Goal: Information Seeking & Learning: Find specific page/section

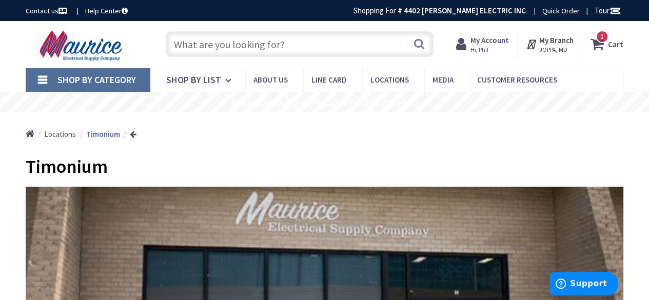
click at [335, 52] on input "text" at bounding box center [300, 44] width 268 height 26
click at [352, 40] on input "text" at bounding box center [300, 44] width 268 height 26
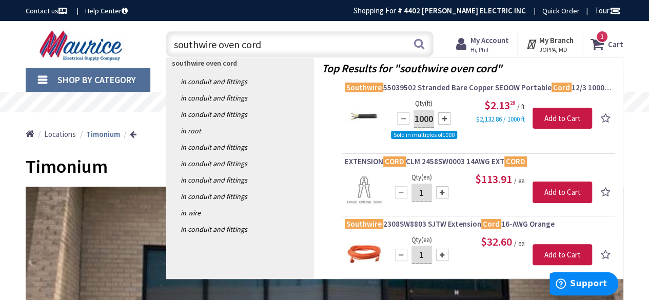
click at [173, 44] on input "southwire oven cord" at bounding box center [300, 44] width 268 height 26
type input "4 ft southwire oven cord"
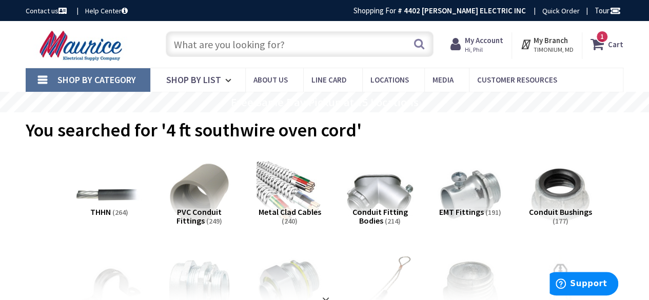
click at [299, 45] on input "text" at bounding box center [300, 44] width 268 height 26
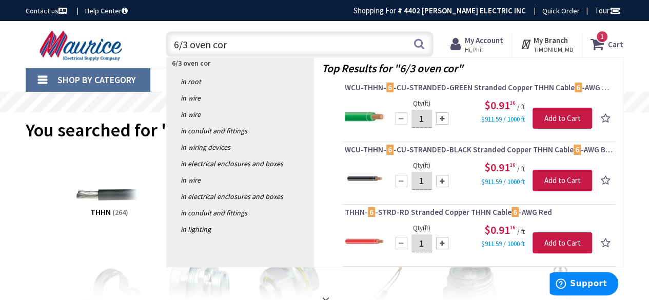
type input "6/3 oven cord"
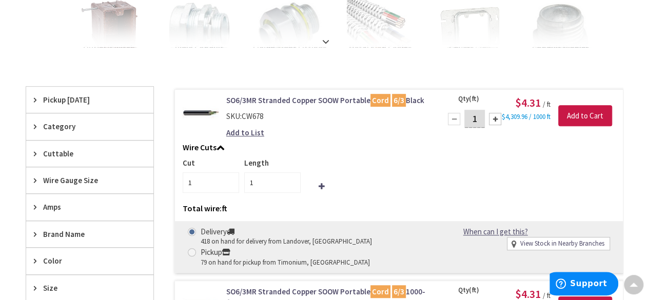
click at [69, 103] on span "Pickup Today" at bounding box center [85, 99] width 84 height 11
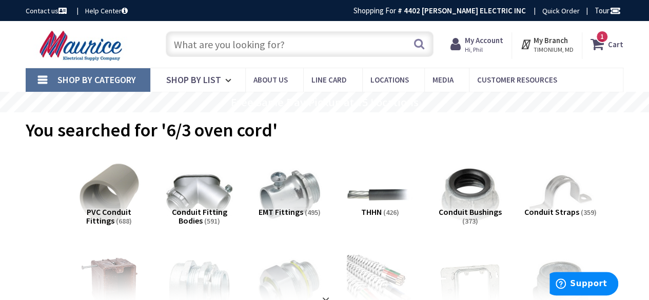
click at [294, 52] on input "text" at bounding box center [300, 44] width 268 height 26
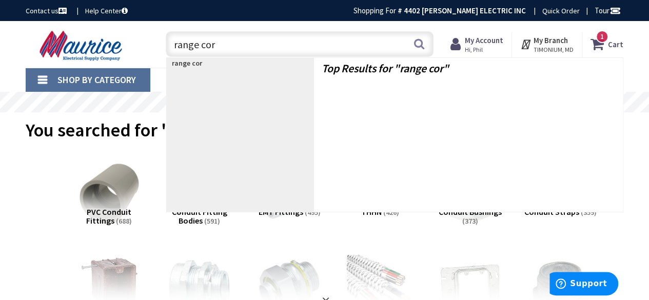
type input "range cord"
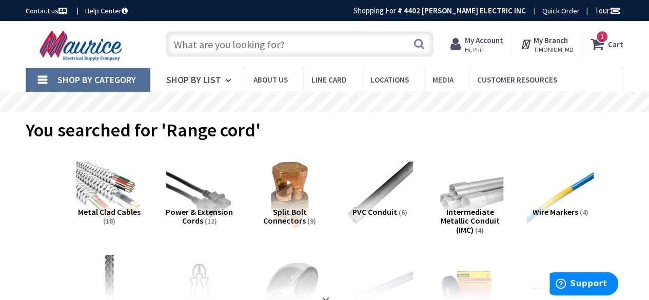
click at [185, 49] on input "text" at bounding box center [300, 44] width 268 height 26
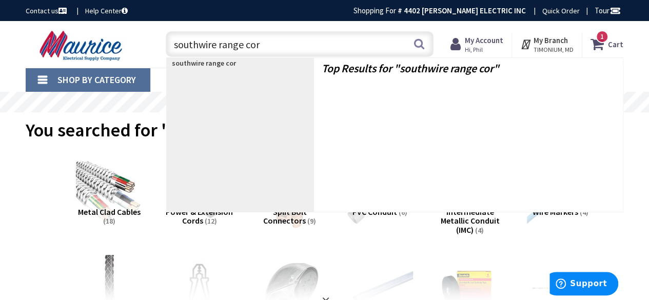
type input "southwire range cord"
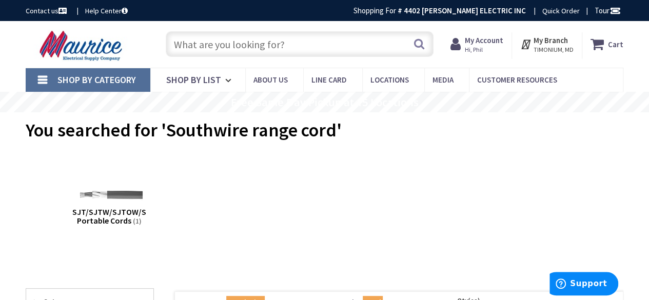
click at [486, 42] on strong "My Account" at bounding box center [484, 40] width 38 height 10
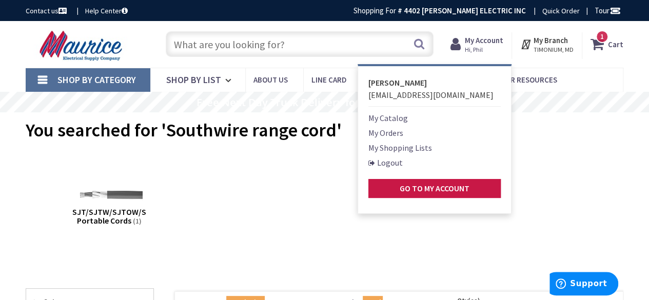
click at [394, 135] on link "My Orders" at bounding box center [386, 133] width 35 height 12
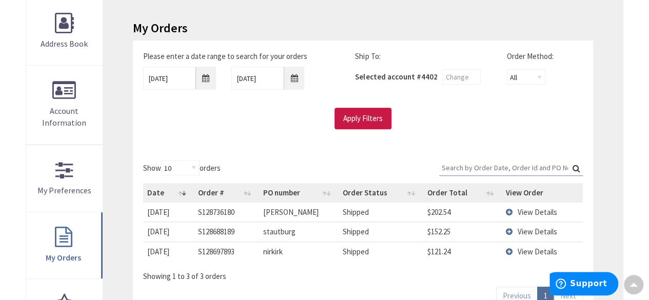
click at [534, 211] on span "View Details" at bounding box center [538, 212] width 40 height 10
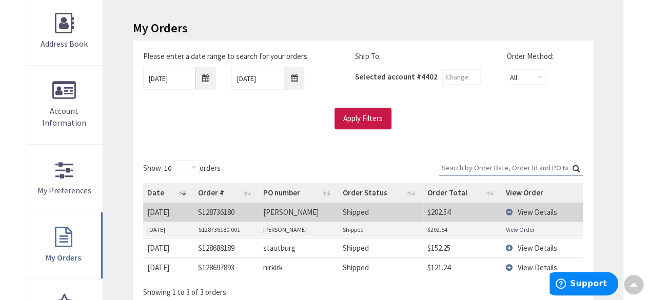
click at [516, 229] on link "View Order" at bounding box center [520, 229] width 29 height 9
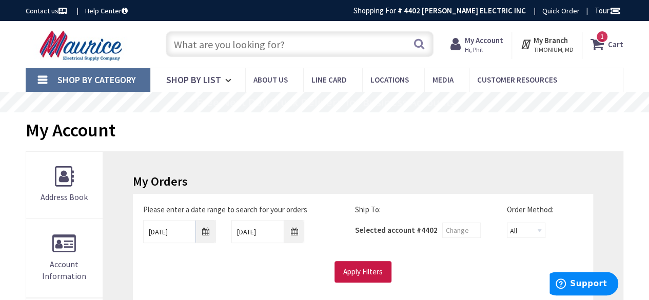
click at [249, 49] on input "text" at bounding box center [300, 44] width 268 height 26
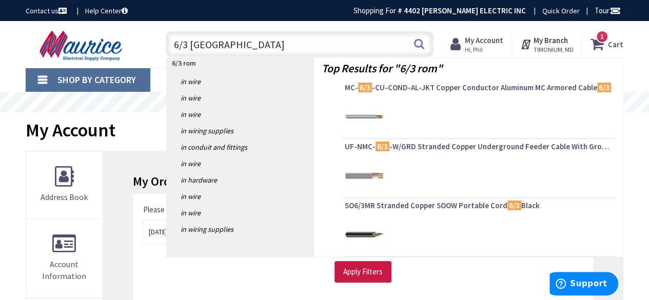
type input "6/3 romex"
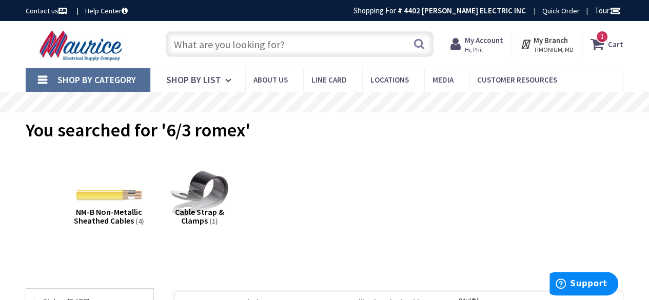
click at [267, 47] on input "text" at bounding box center [300, 44] width 268 height 26
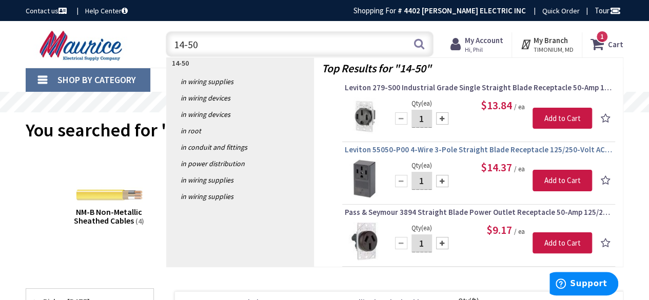
type input "14-50"
click at [359, 152] on span "Leviton 55050-P00 4-Wire 3-Pole Straight Blade Receptacle 125/250-Volt AC 50-Am…" at bounding box center [479, 150] width 268 height 10
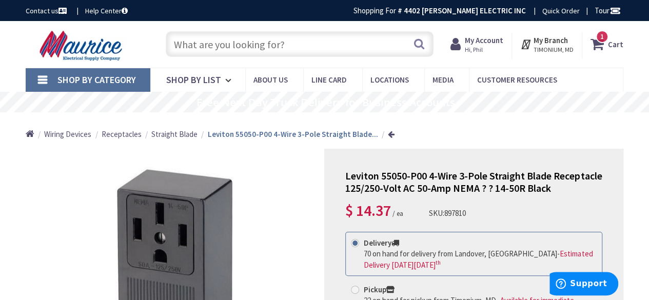
click at [231, 39] on input "text" at bounding box center [300, 44] width 268 height 26
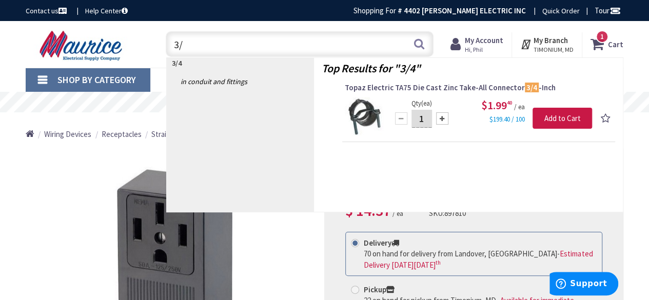
type input "3"
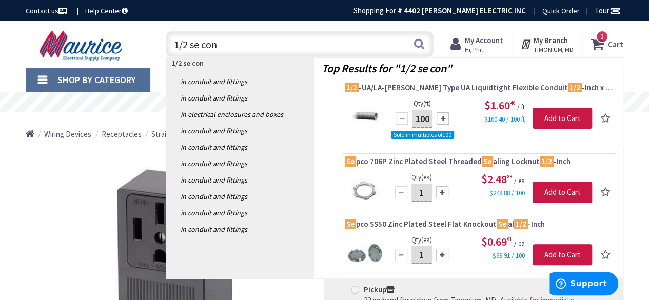
type input "1/2 se conn"
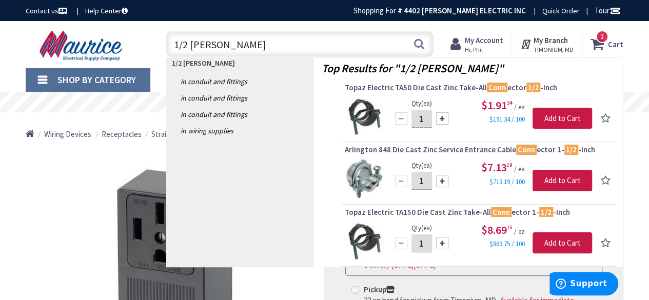
click at [281, 51] on input "1/2 se conn" at bounding box center [300, 44] width 268 height 26
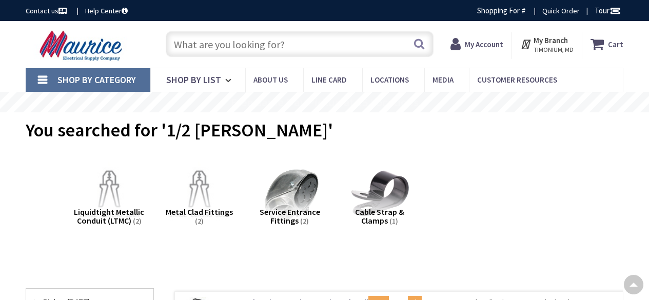
click at [75, 297] on span "Pickup [DATE]" at bounding box center [85, 302] width 84 height 11
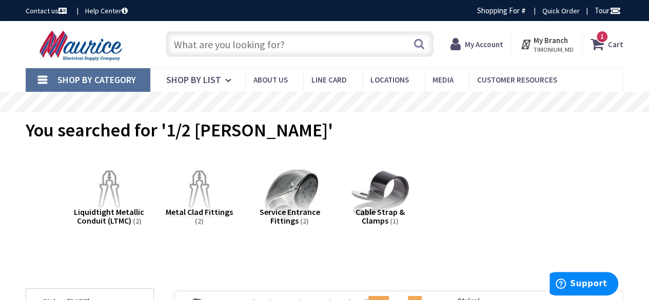
click at [275, 52] on input "text" at bounding box center [300, 44] width 268 height 26
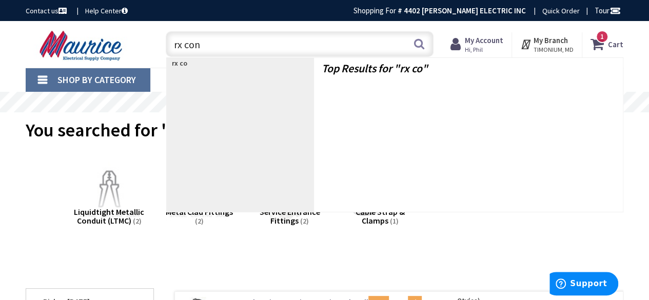
type input "rx conn"
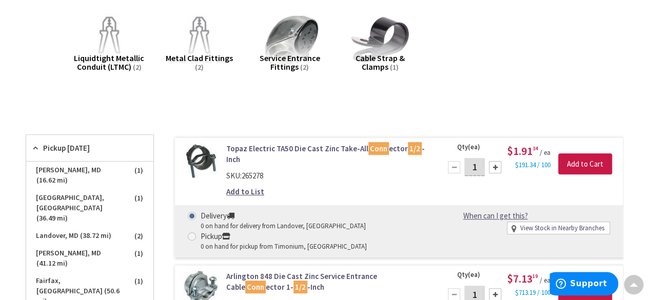
scroll to position [257, 0]
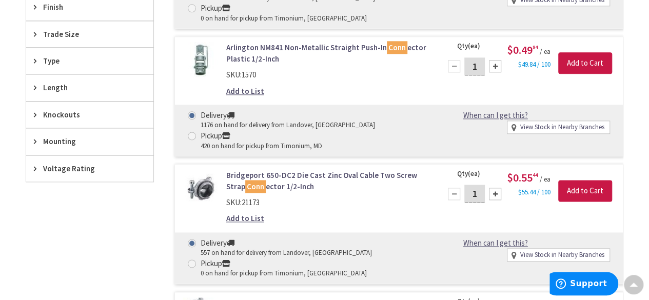
scroll to position [359, 0]
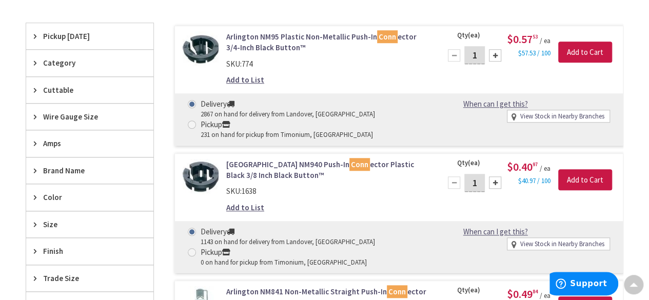
click at [67, 35] on span "Pickup [DATE]" at bounding box center [85, 36] width 84 height 11
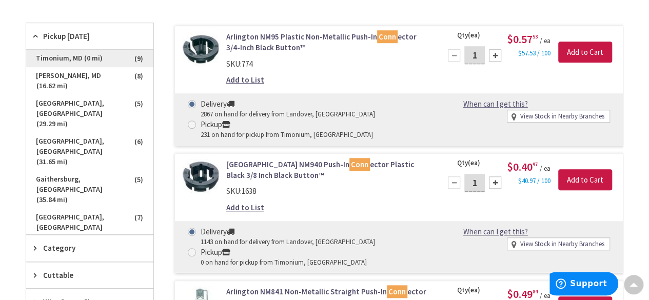
click at [77, 54] on span "Timonium, MD (0 mi)" at bounding box center [89, 58] width 127 height 17
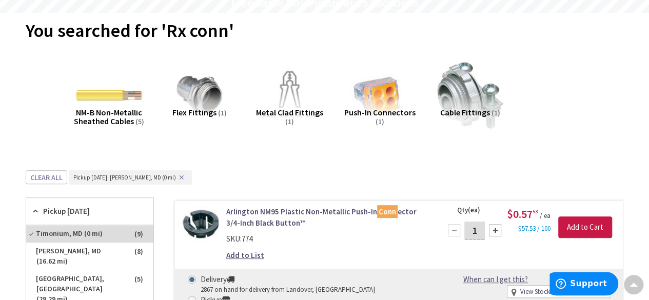
scroll to position [0, 0]
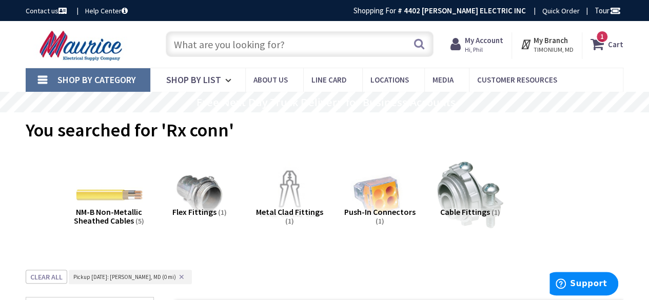
click at [240, 45] on input "text" at bounding box center [300, 44] width 268 height 26
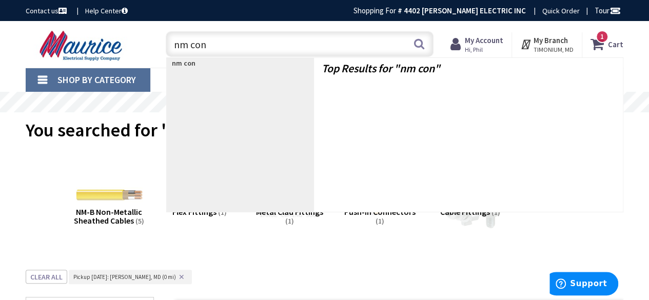
type input "nm conn"
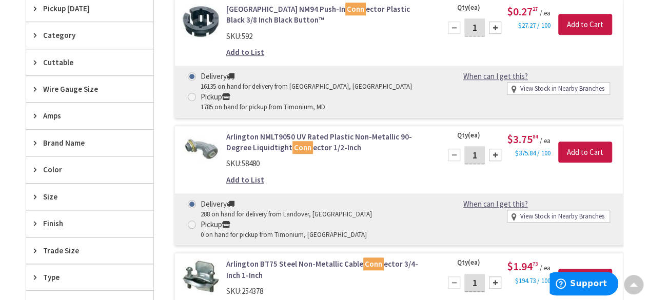
scroll to position [308, 0]
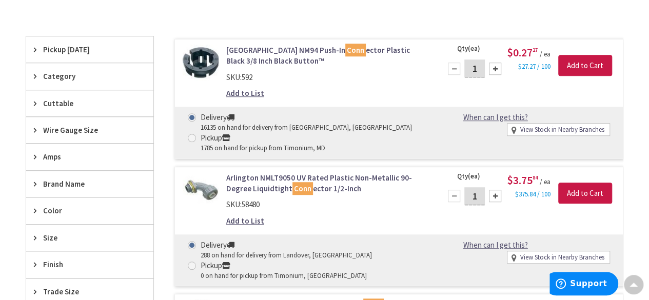
click at [46, 52] on span "Pickup [DATE]" at bounding box center [85, 49] width 84 height 11
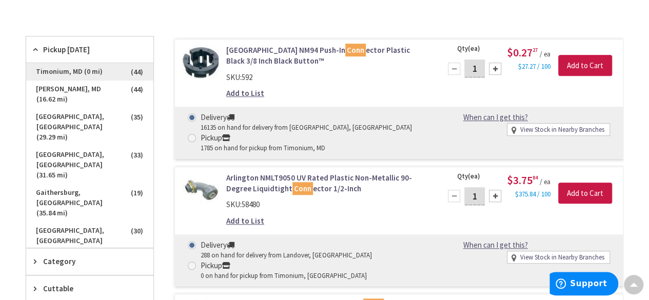
click at [72, 76] on span "Timonium, MD (0 mi)" at bounding box center [89, 71] width 127 height 17
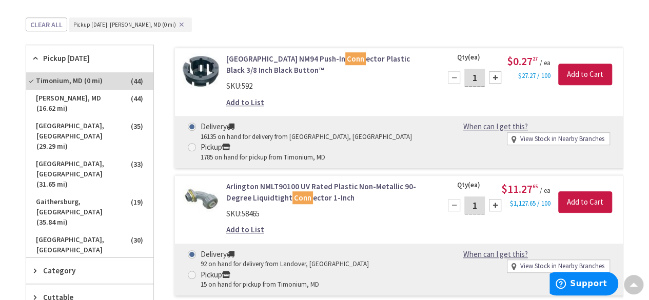
click at [64, 62] on span "Pickup [DATE]" at bounding box center [85, 58] width 84 height 11
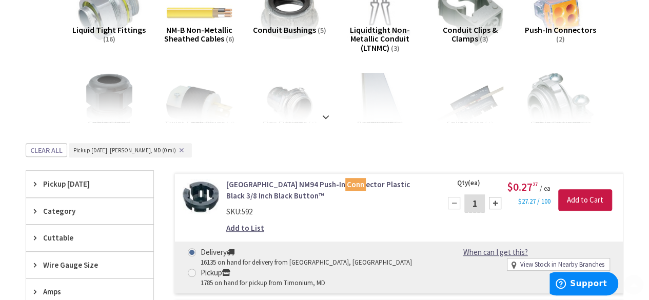
scroll to position [205, 0]
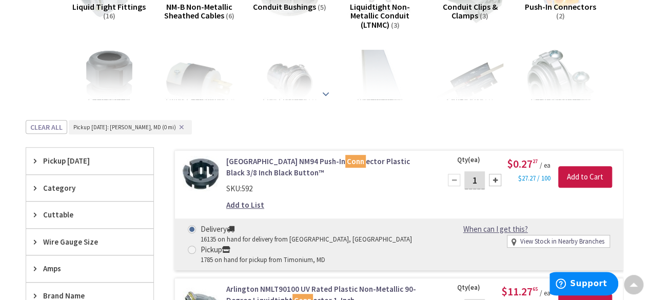
click at [318, 94] on div at bounding box center [324, 71] width 547 height 56
click at [326, 95] on strong at bounding box center [326, 93] width 12 height 11
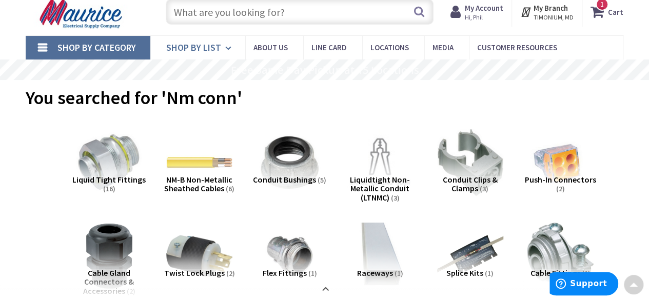
scroll to position [0, 0]
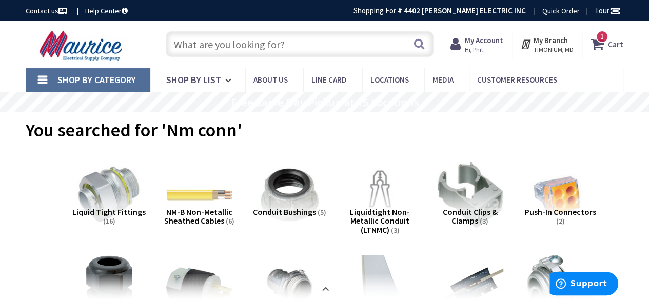
click at [211, 45] on input "text" at bounding box center [300, 44] width 268 height 26
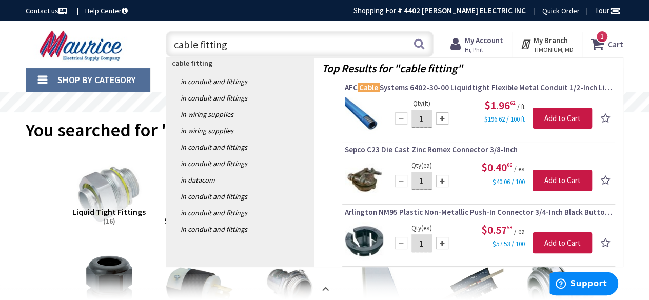
click at [172, 45] on input "cable fitting" at bounding box center [300, 44] width 268 height 26
type input "3/4 cable fitting"
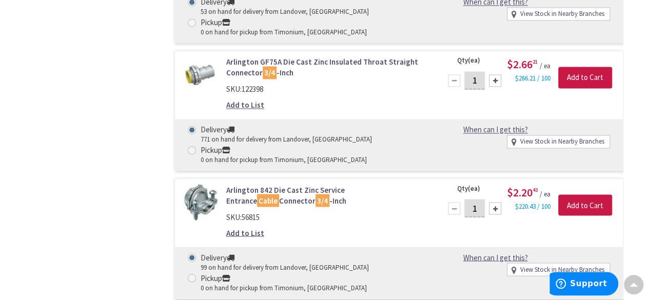
scroll to position [771, 0]
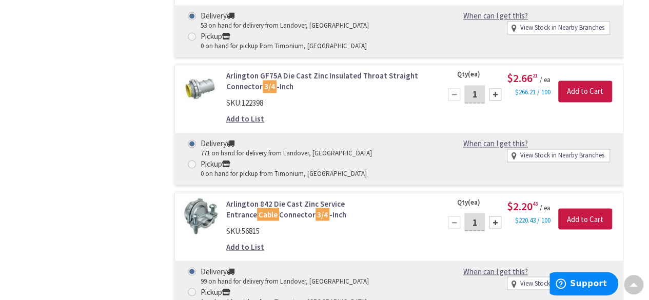
click at [339, 201] on link "Arlington 842 Die Cast Zinc Service Entrance Cable Connector 3/4 -Inch" at bounding box center [327, 209] width 202 height 22
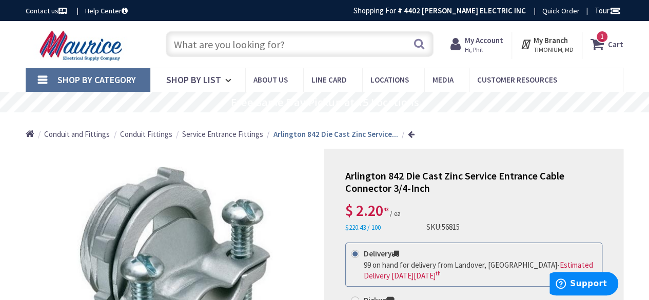
click at [316, 37] on input "text" at bounding box center [300, 44] width 268 height 26
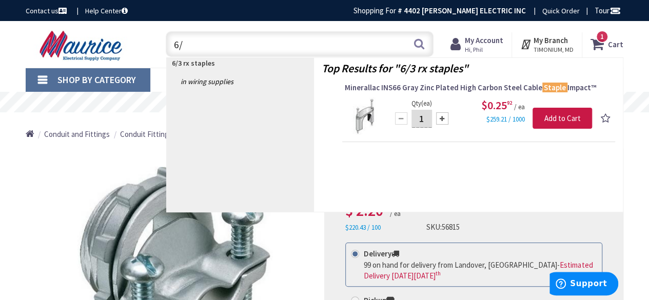
type input "6"
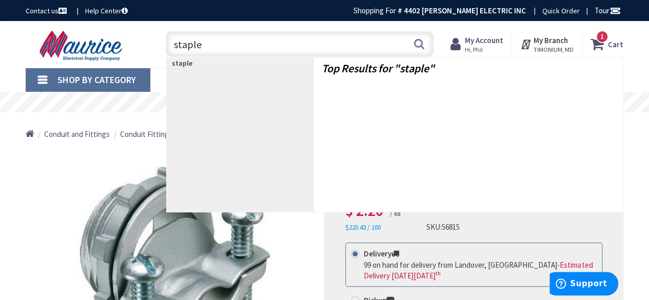
type input "staples"
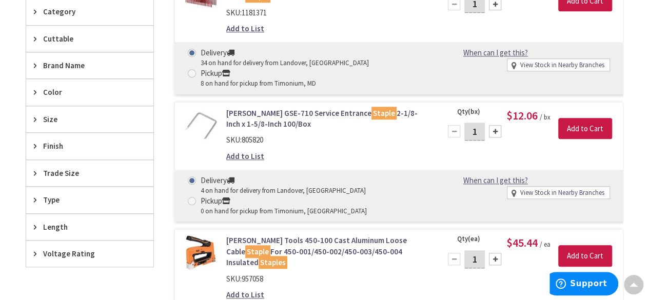
scroll to position [257, 0]
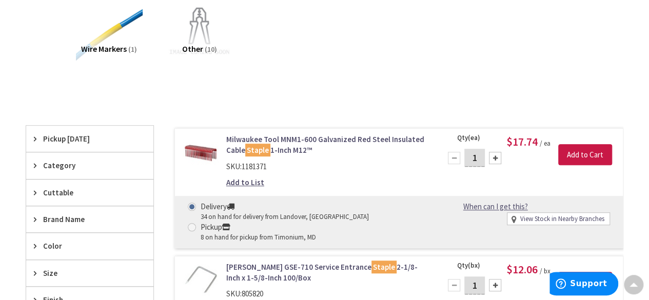
click at [65, 134] on span "Pickup Today" at bounding box center [85, 138] width 84 height 11
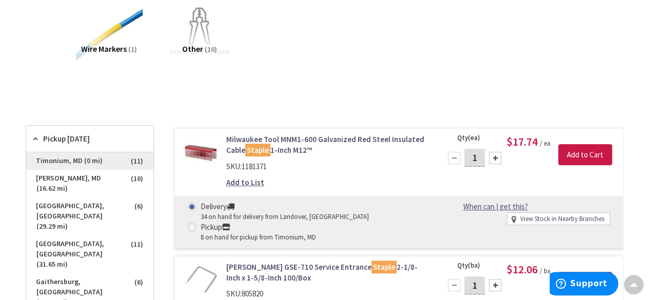
click at [69, 157] on span "Timonium, MD (0 mi)" at bounding box center [89, 160] width 127 height 17
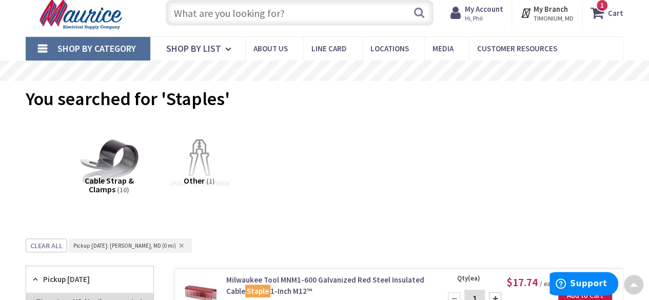
scroll to position [0, 0]
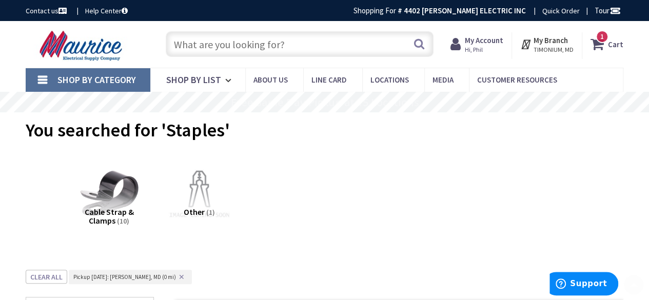
click at [223, 41] on input "text" at bounding box center [300, 44] width 268 height 26
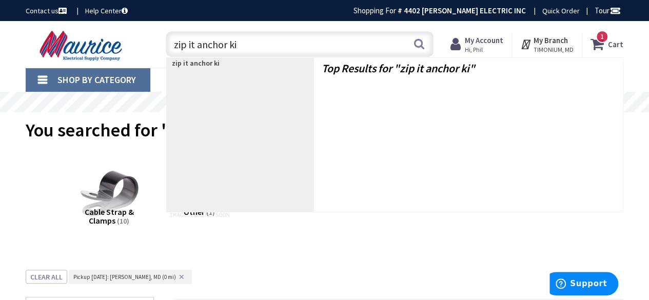
type input "zip it anchor kit"
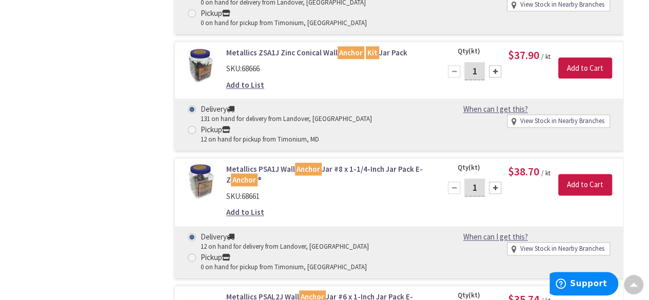
scroll to position [565, 0]
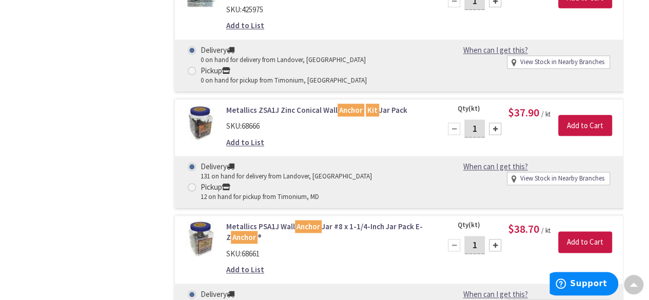
click at [285, 110] on link "Metallics ZSA1J Zinc Conical Wall Anchor Kit Jar Pack" at bounding box center [327, 110] width 202 height 11
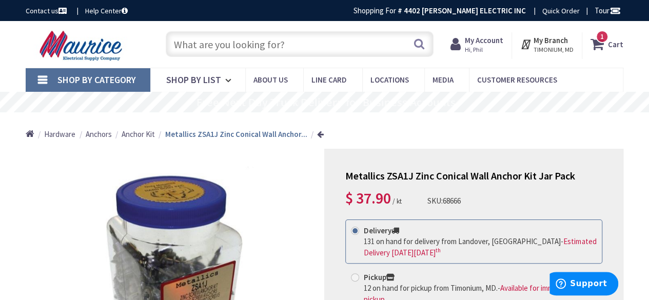
click at [211, 42] on input "text" at bounding box center [300, 44] width 268 height 26
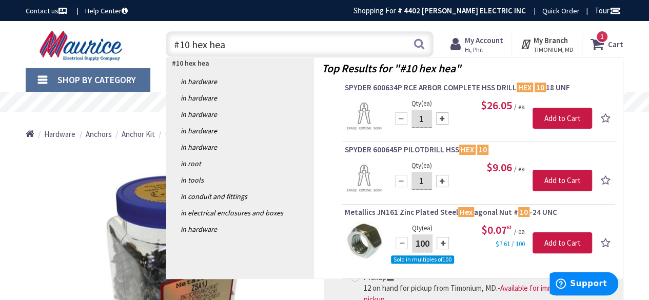
type input "#10 hex head"
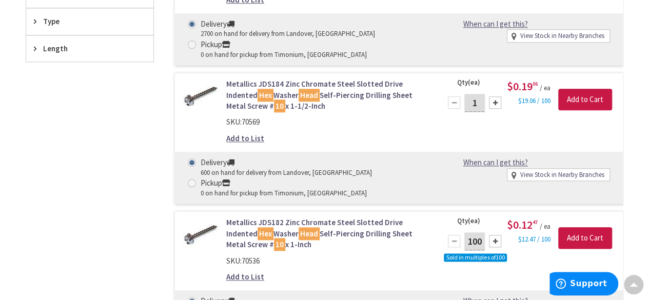
scroll to position [566, 0]
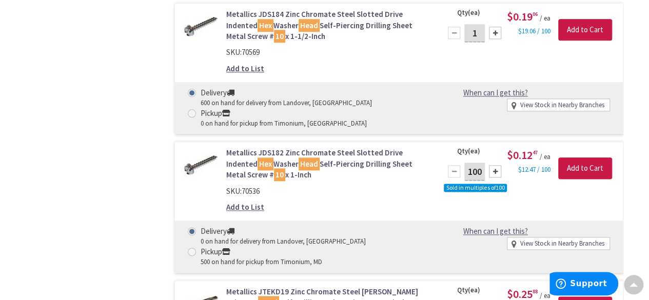
click at [111, 124] on div "Filters 50 items Pickup [DATE] Timonium, [GEOGRAPHIC_DATA] (0 mi) (7) [PERSON_N…" at bounding box center [90, 69] width 128 height 693
